Goal: Find specific page/section: Find specific page/section

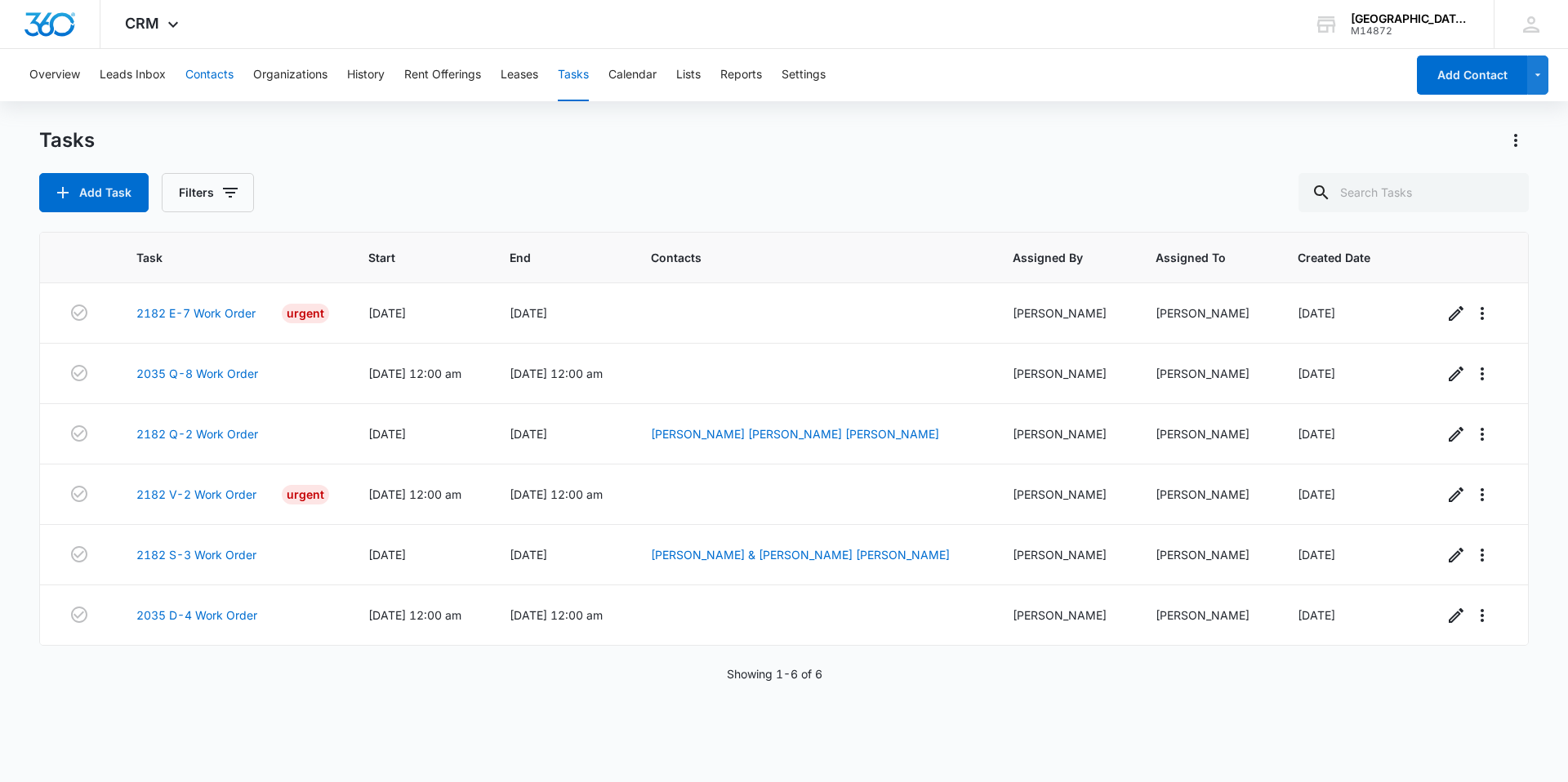
click at [211, 71] on button "Contacts" at bounding box center [209, 75] width 48 height 52
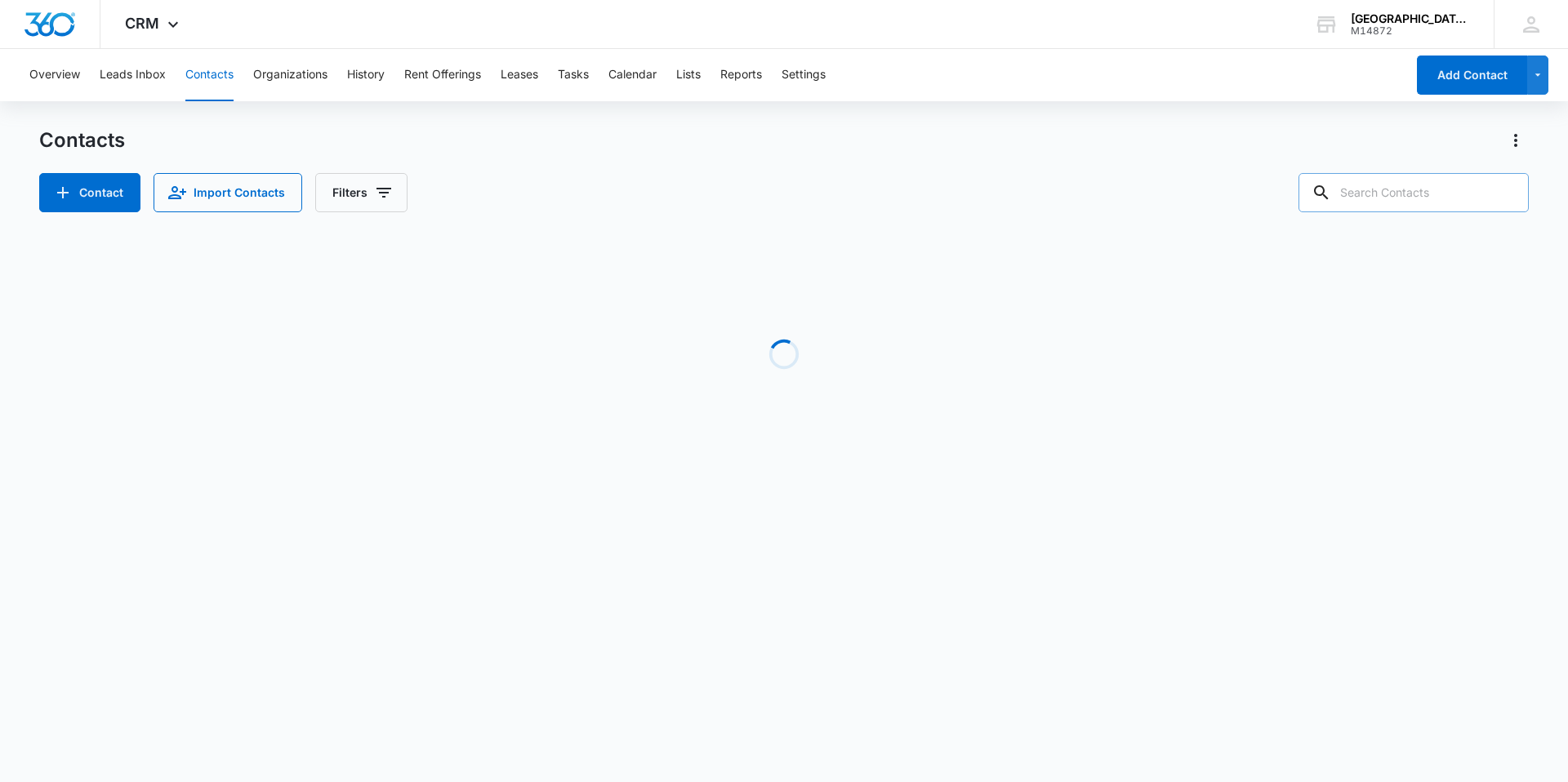
click at [1425, 196] on input "text" at bounding box center [1414, 193] width 230 height 39
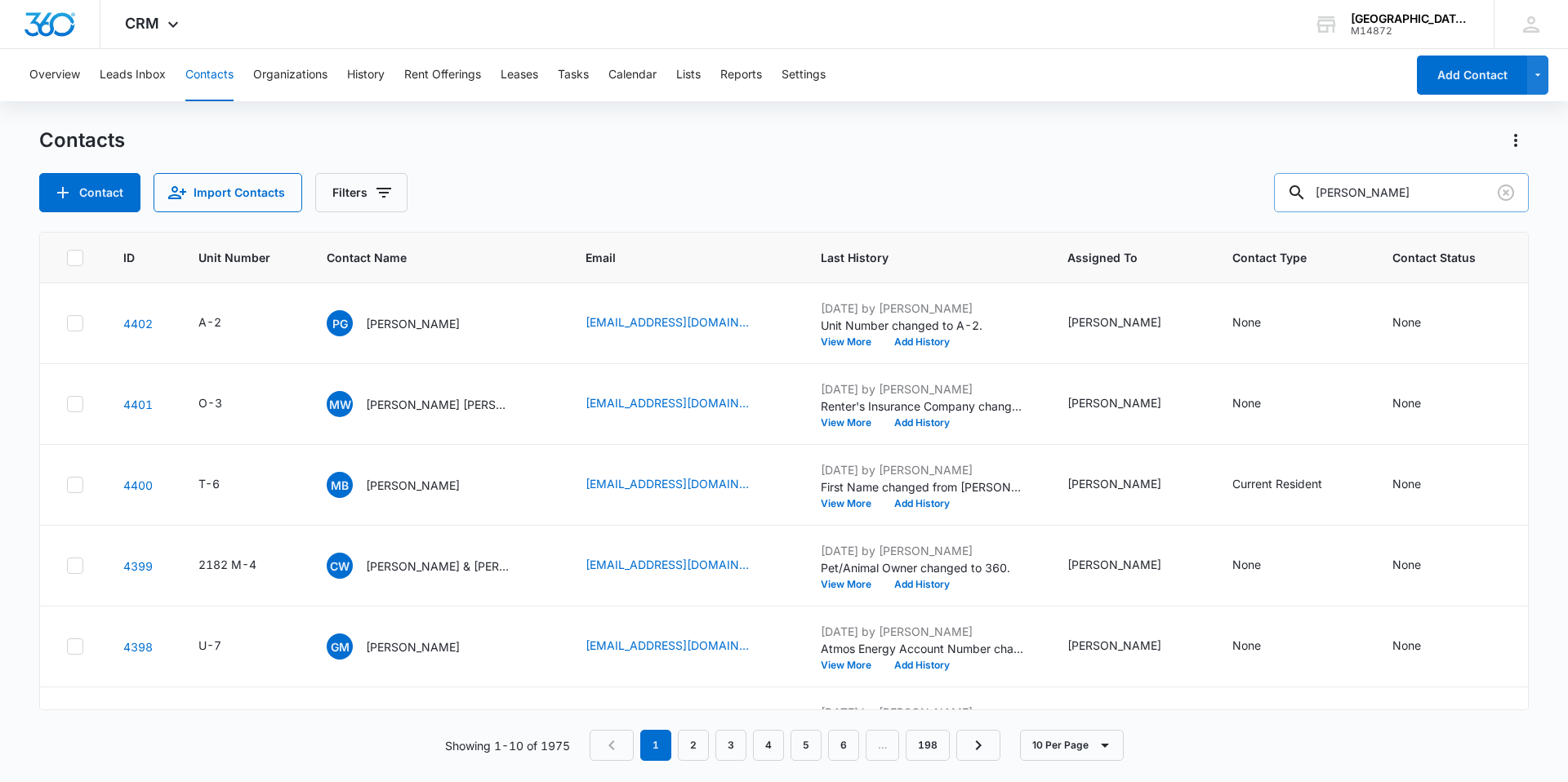
type input "[PERSON_NAME]"
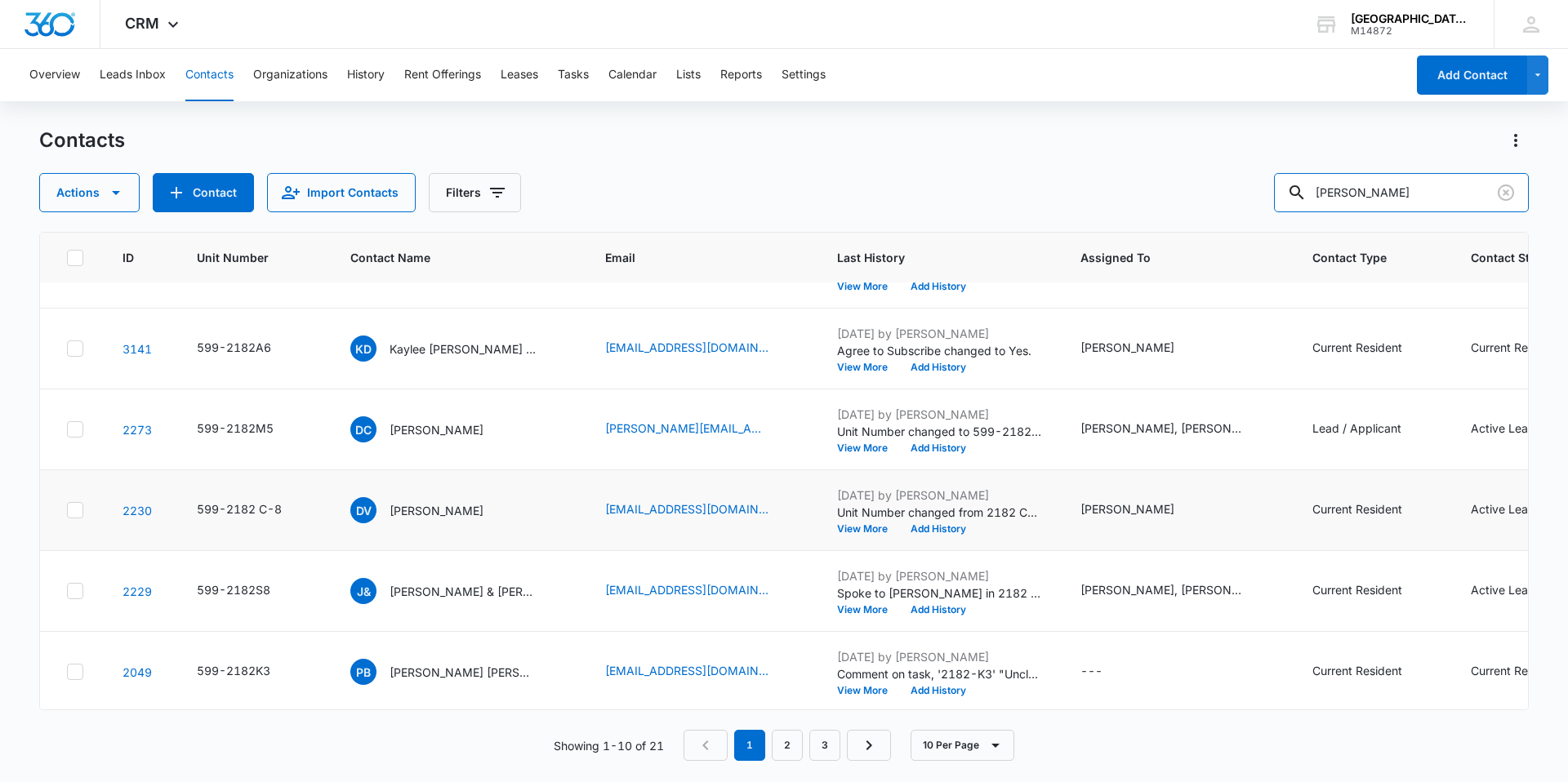
scroll to position [82, 0]
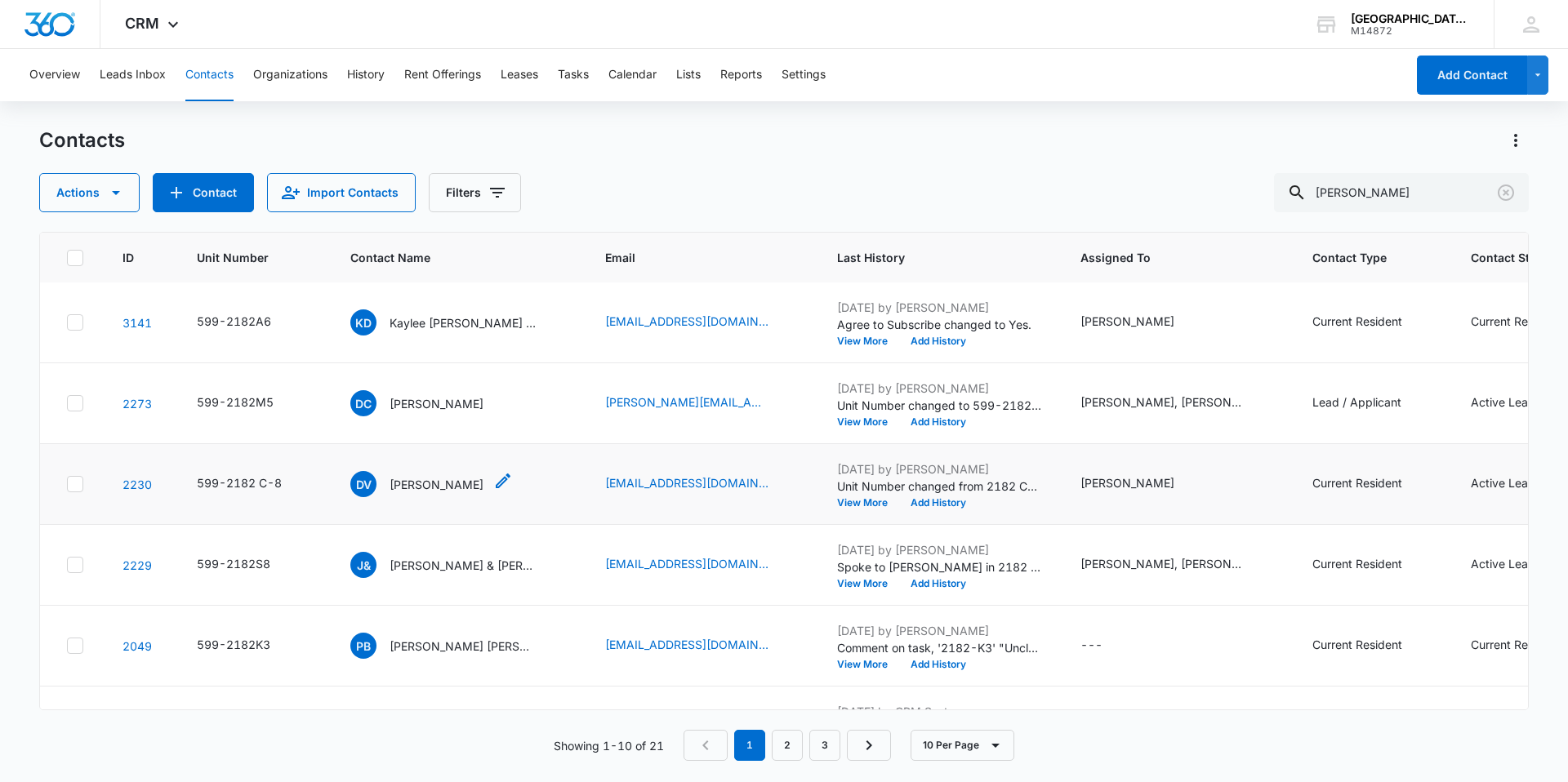
click at [434, 477] on p "[PERSON_NAME]" at bounding box center [437, 485] width 94 height 17
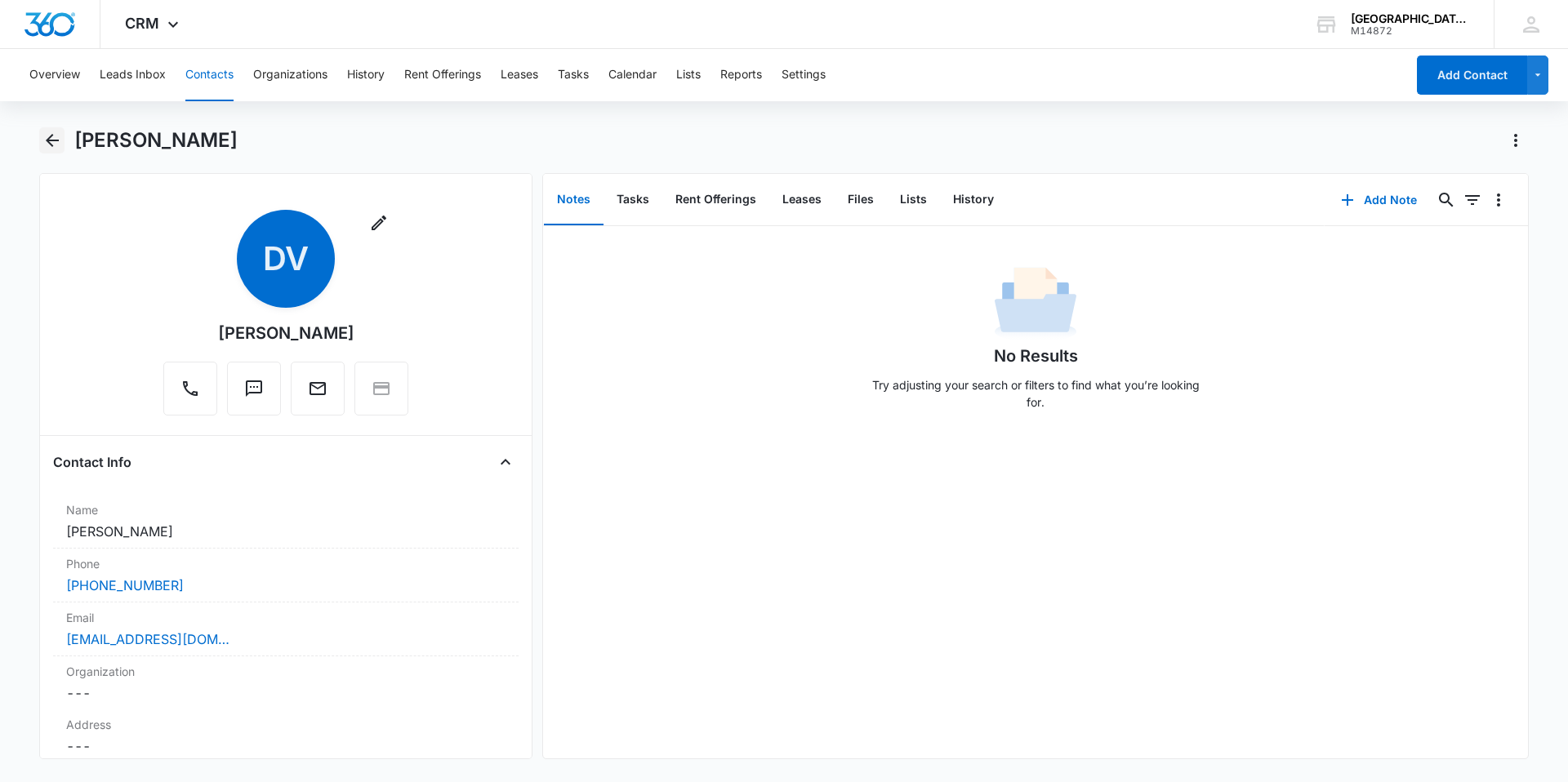
click at [51, 139] on icon "Back" at bounding box center [52, 140] width 19 height 19
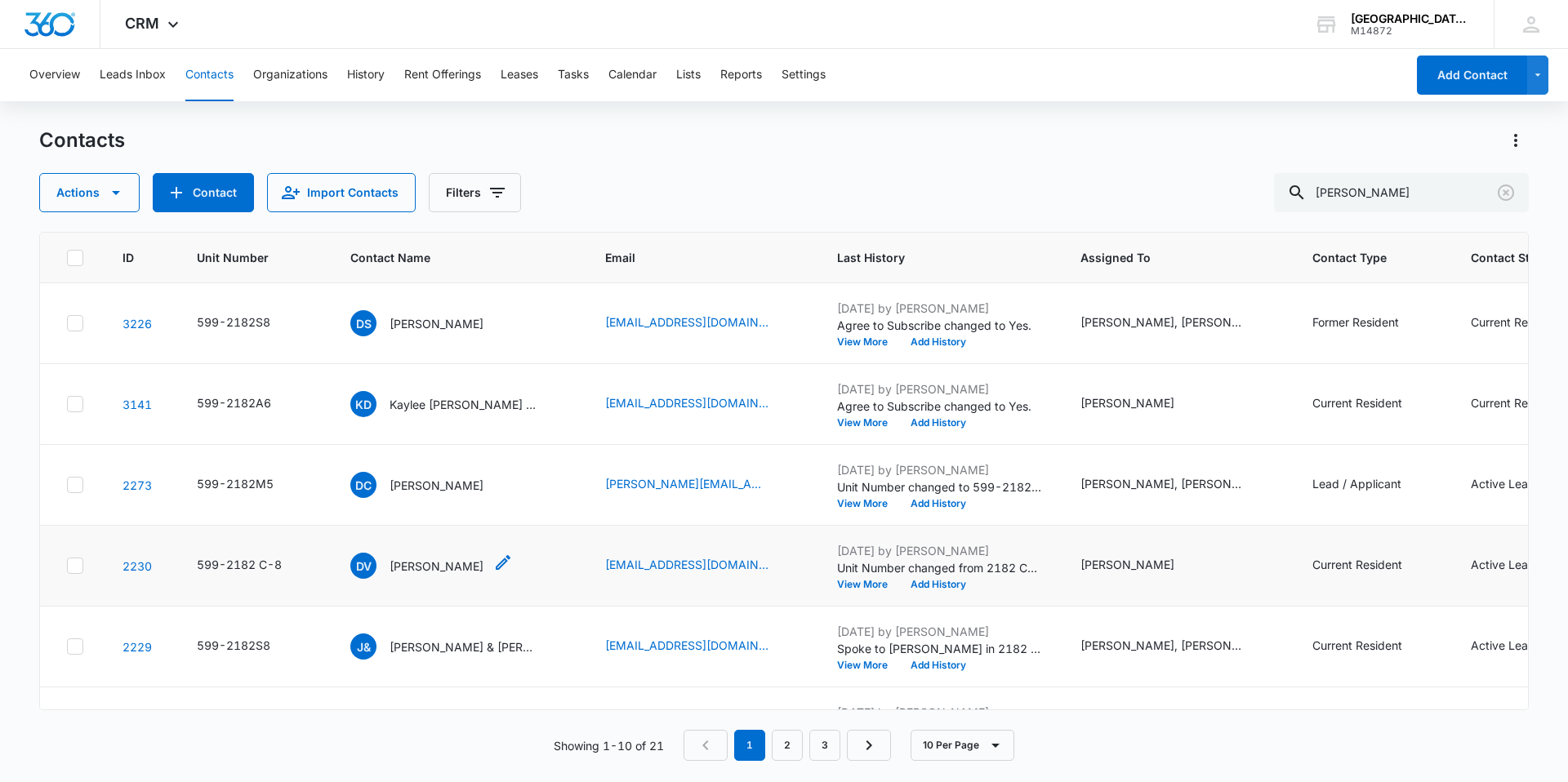
click at [443, 560] on p "[PERSON_NAME]" at bounding box center [437, 567] width 94 height 17
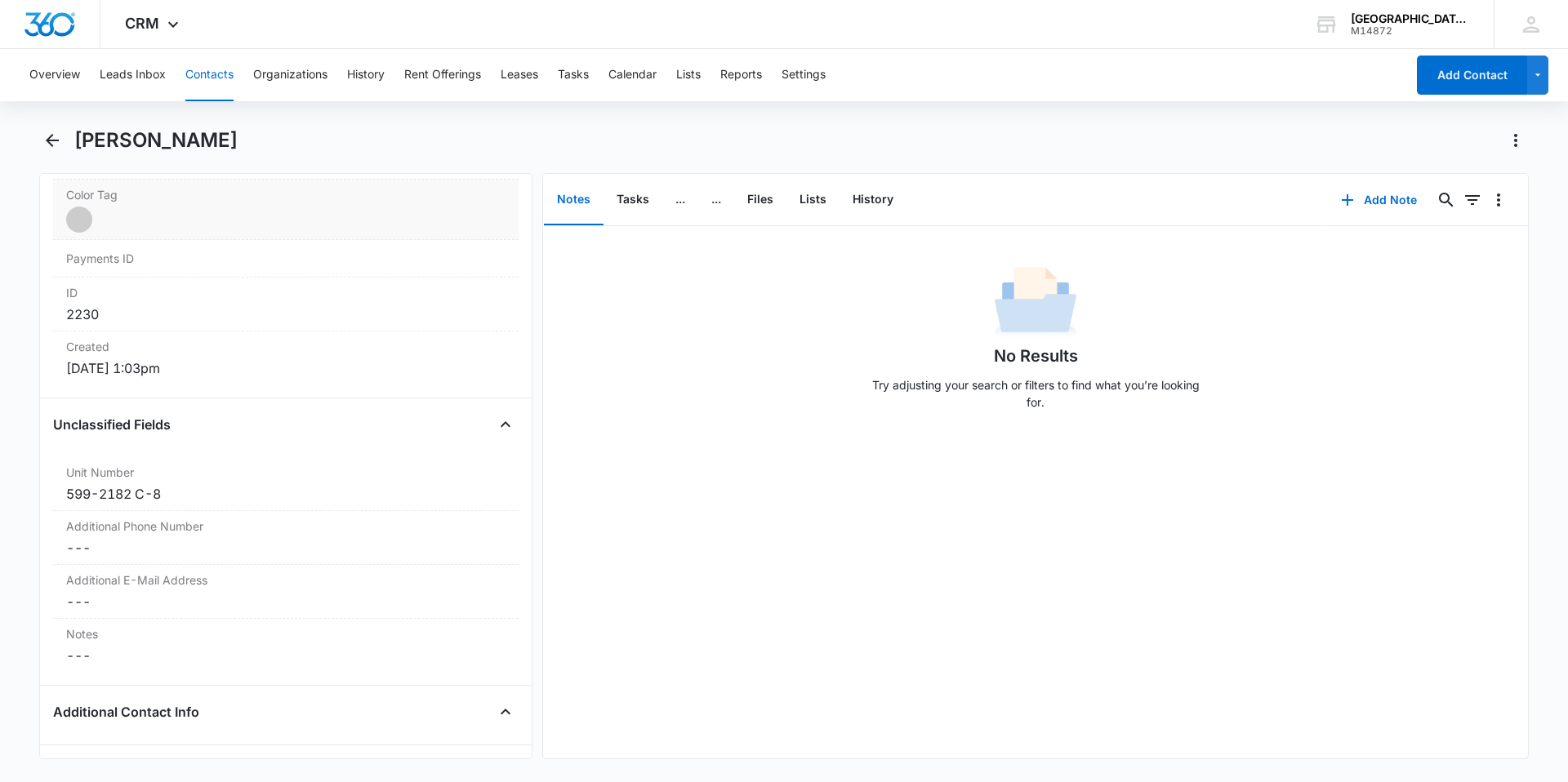
scroll to position [898, 0]
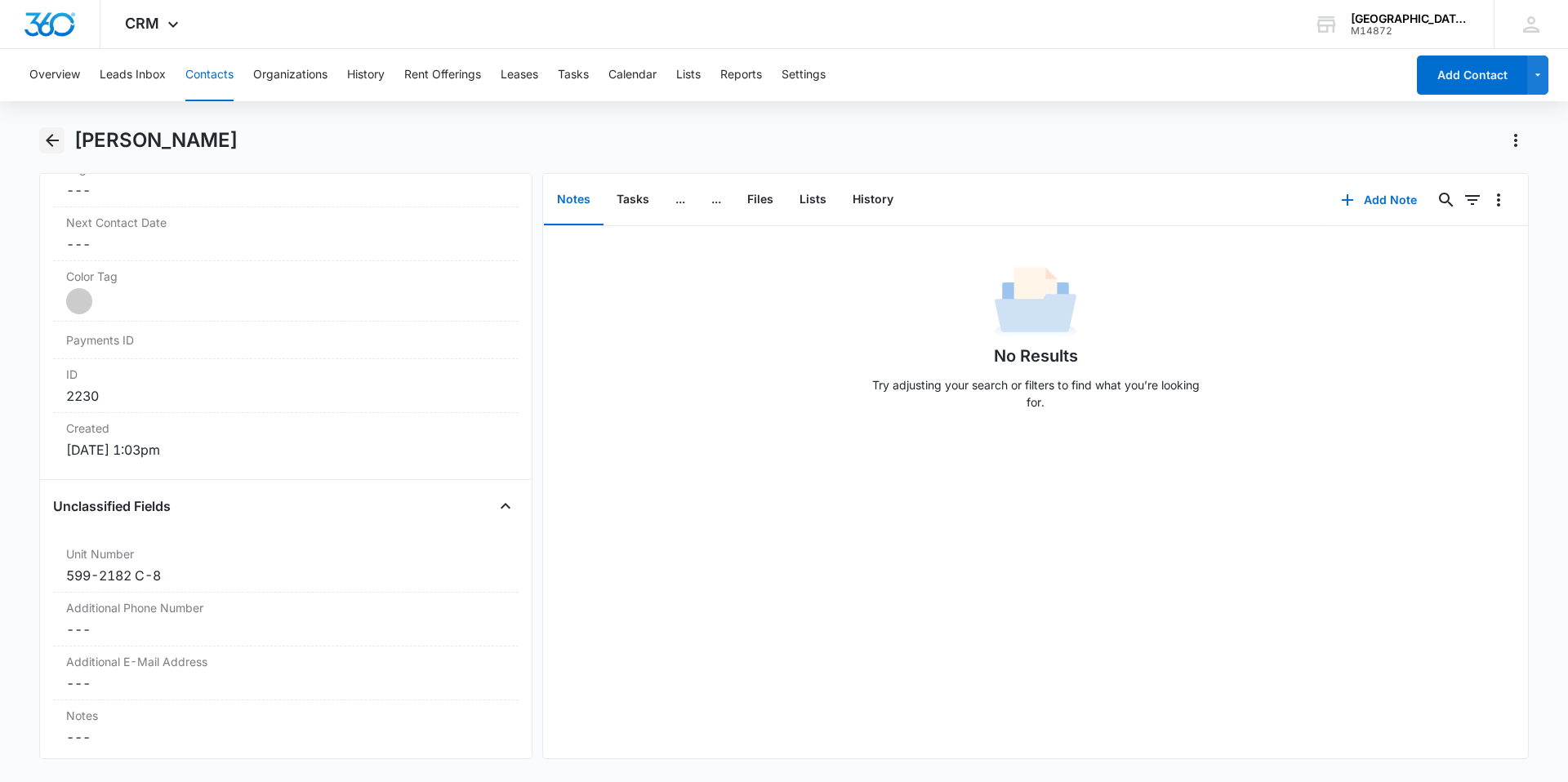
click at [49, 142] on icon "Back" at bounding box center [51, 140] width 13 height 13
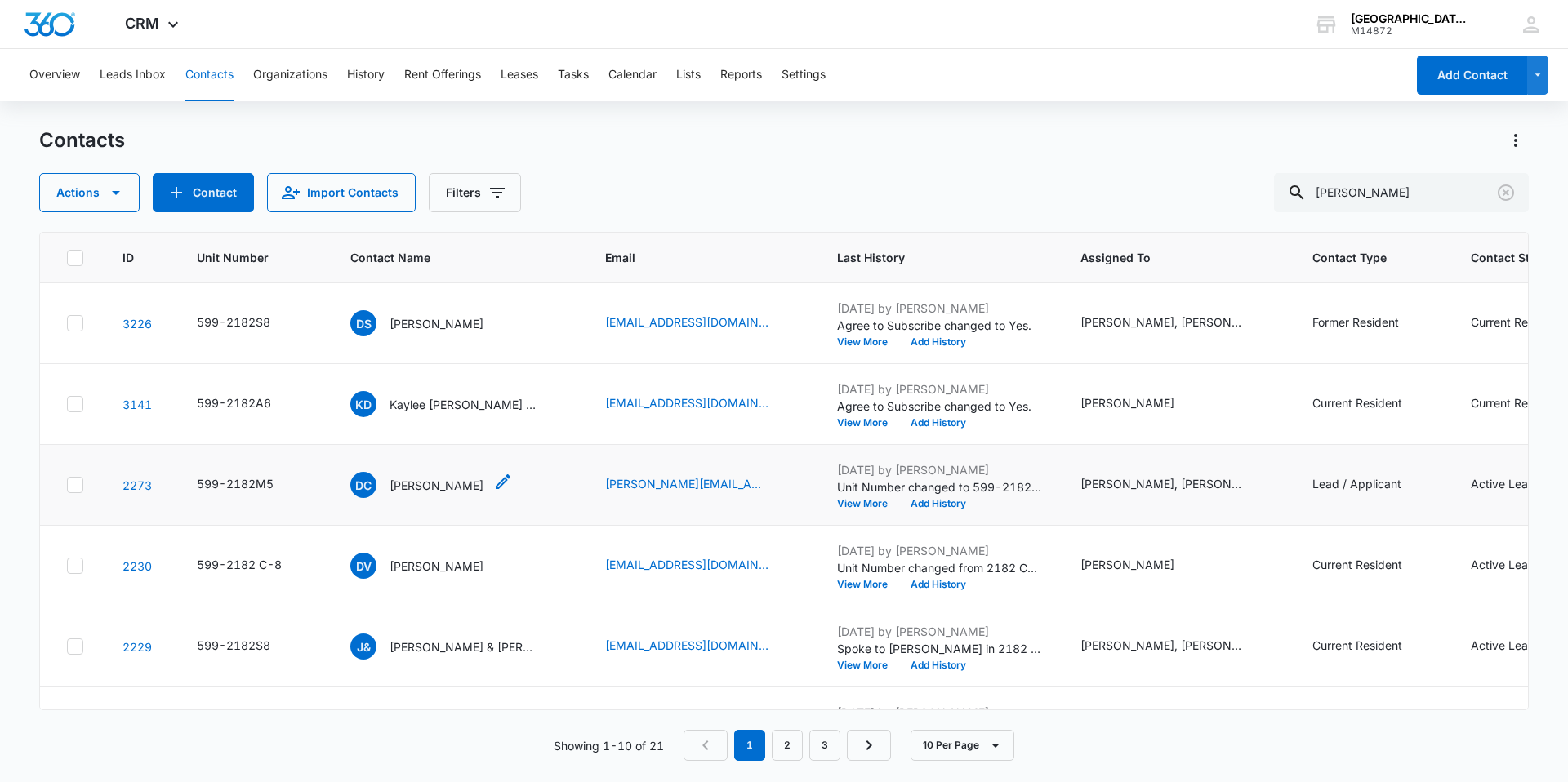
click at [437, 481] on p "[PERSON_NAME]" at bounding box center [437, 486] width 94 height 17
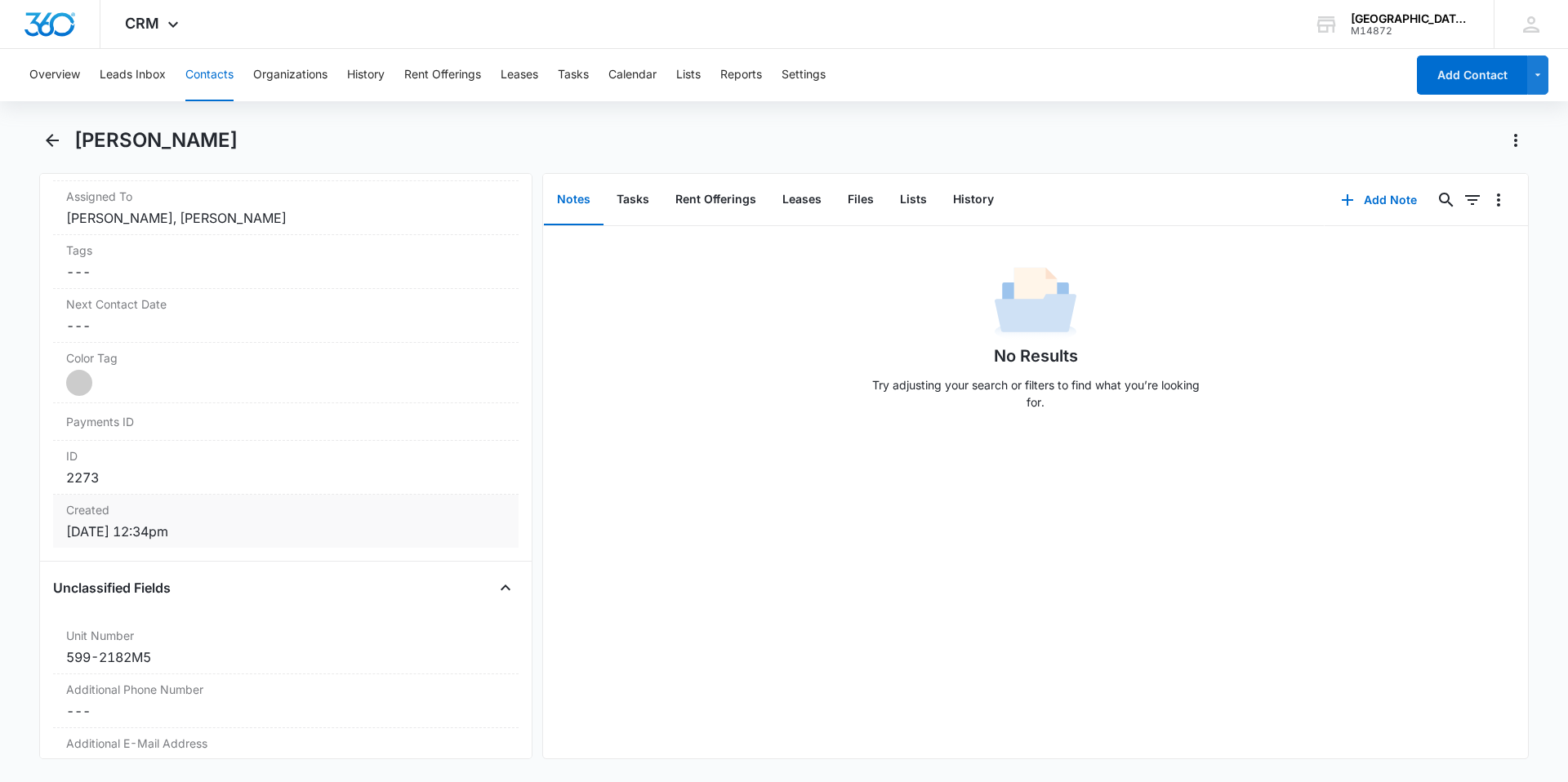
scroll to position [898, 0]
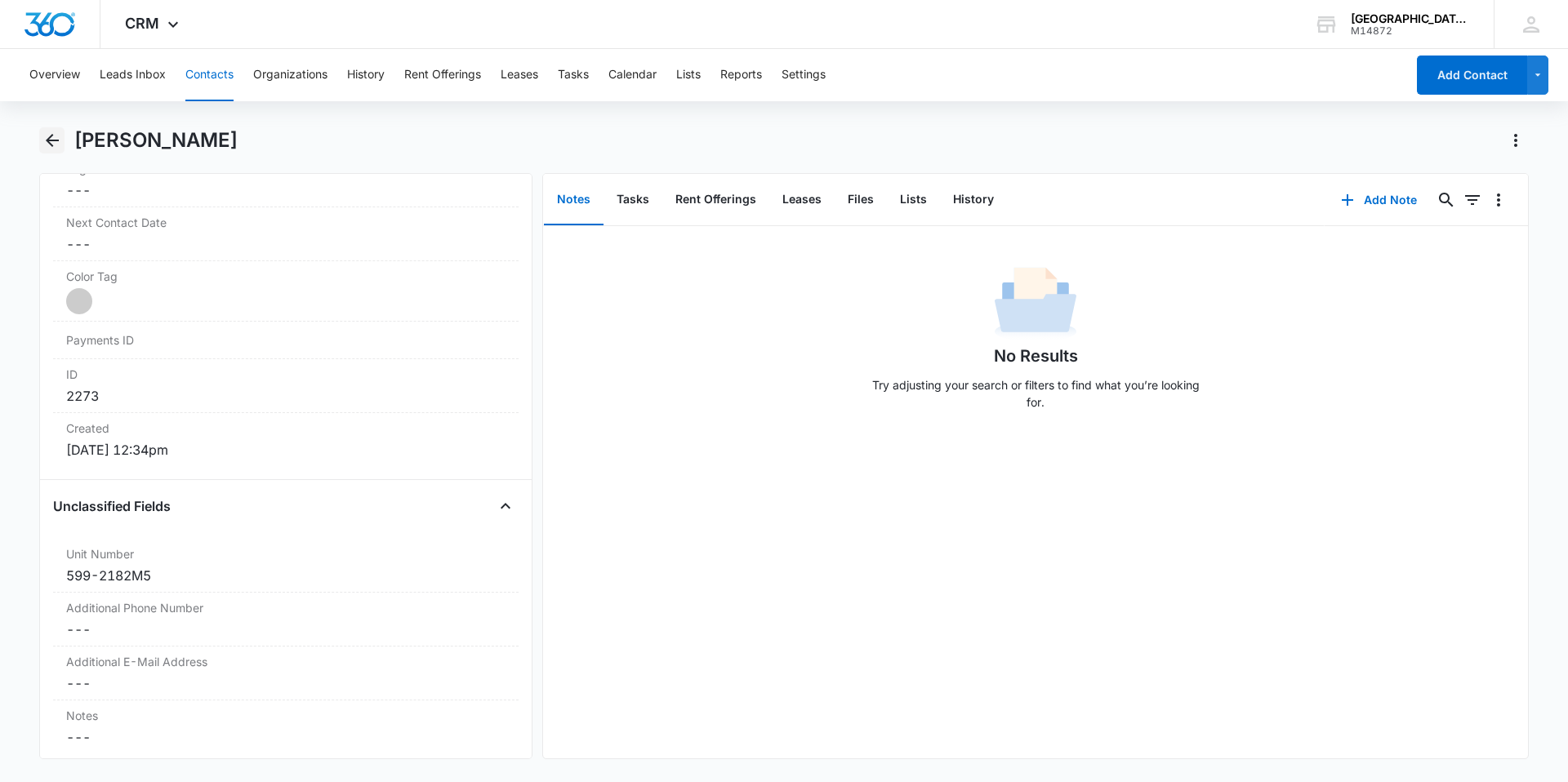
drag, startPoint x: 47, startPoint y: 137, endPoint x: 47, endPoint y: 150, distance: 13.0
click at [47, 143] on icon "Back" at bounding box center [52, 140] width 19 height 19
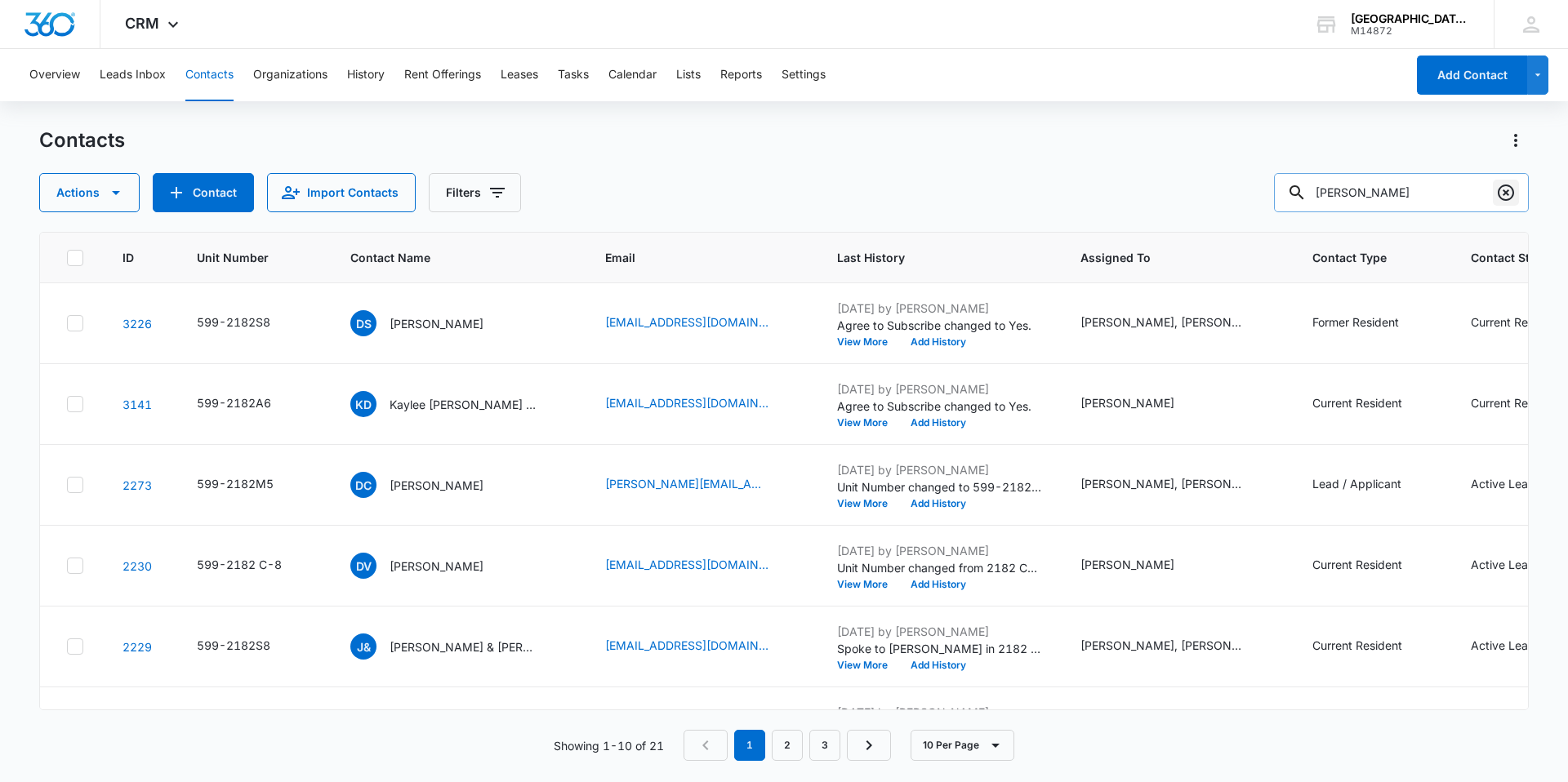
click at [1502, 187] on icon "Clear" at bounding box center [1505, 193] width 19 height 19
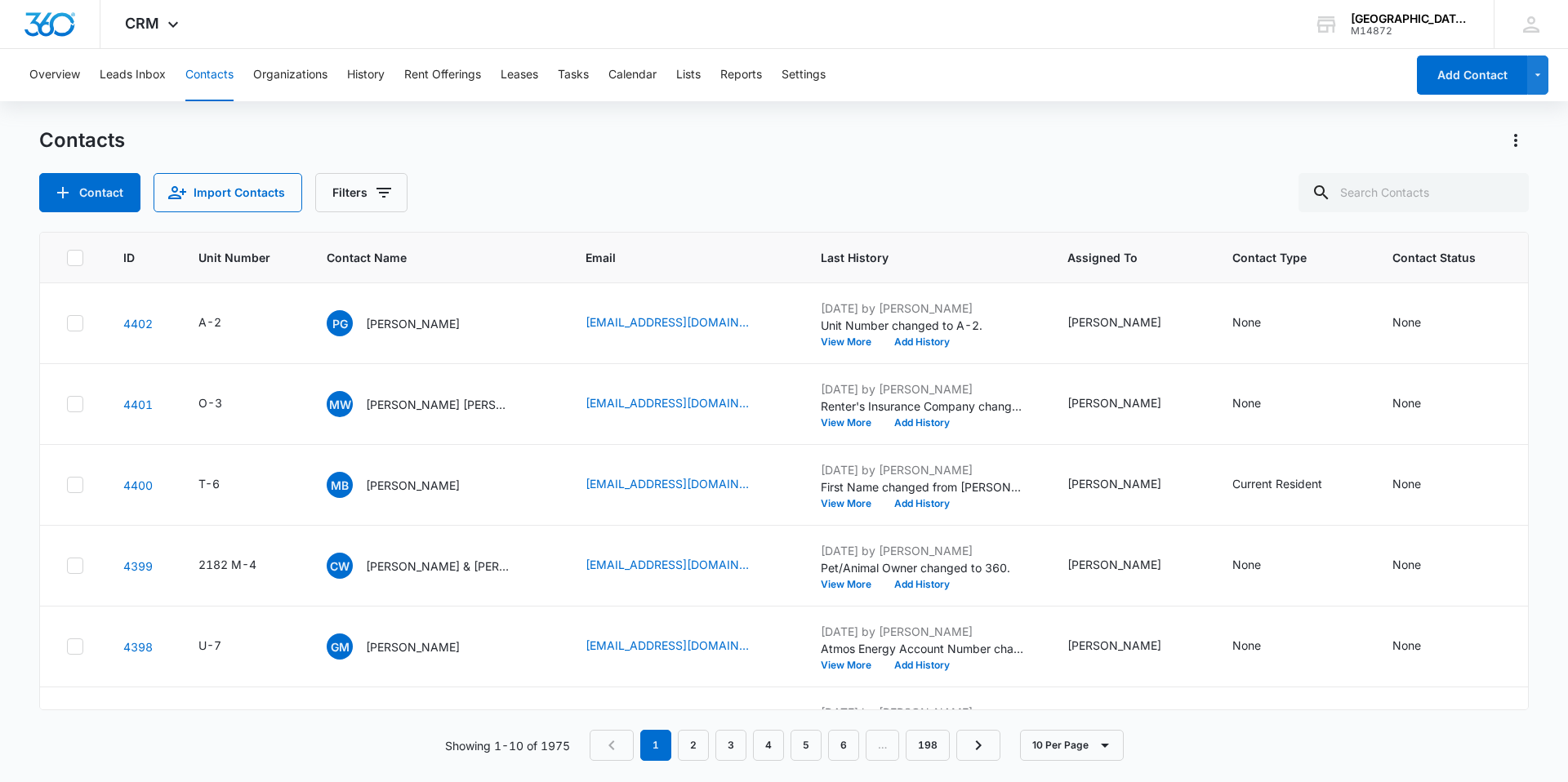
click at [1177, 150] on div "Contacts" at bounding box center [784, 140] width 1490 height 26
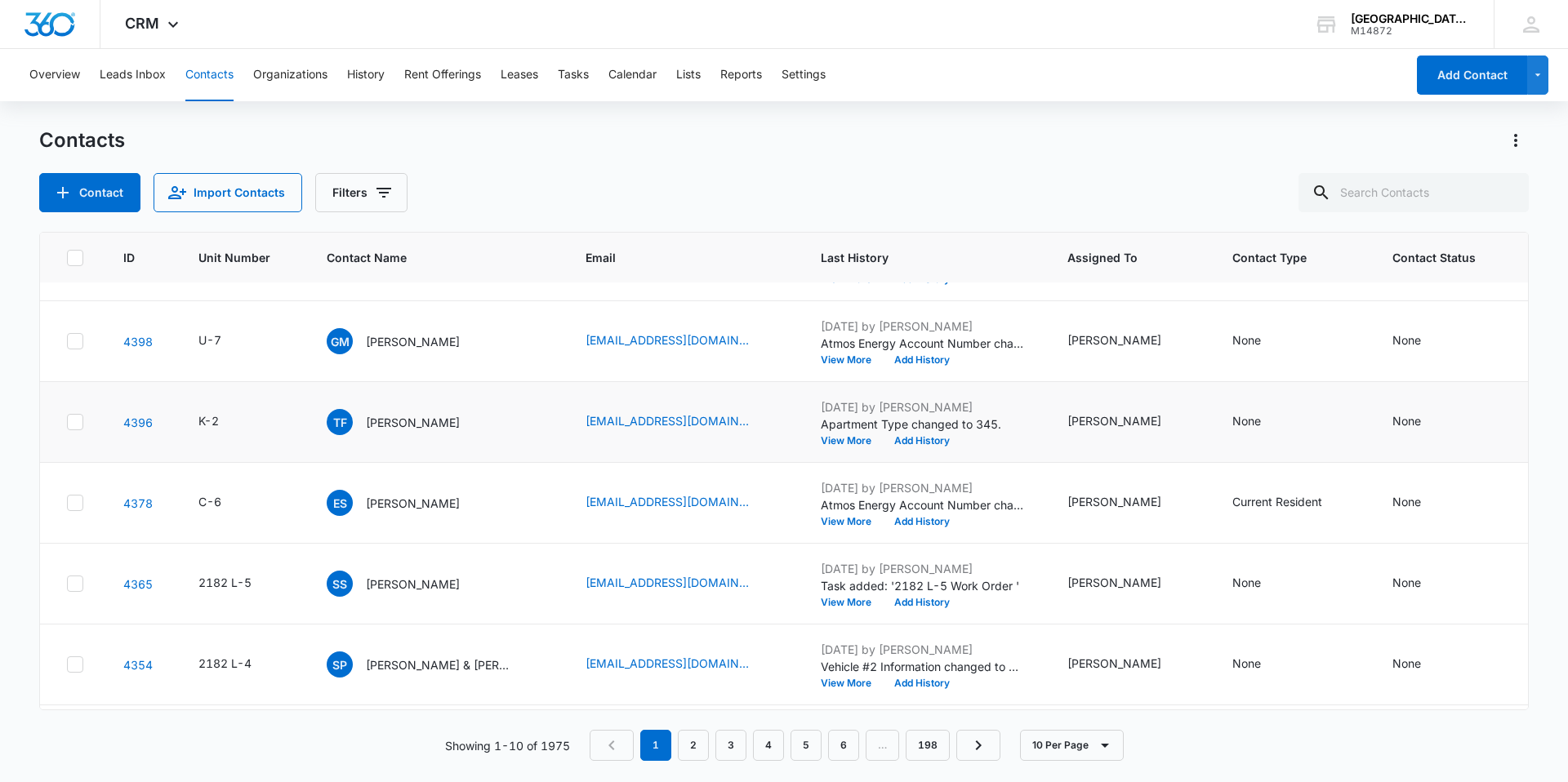
scroll to position [381, 0]
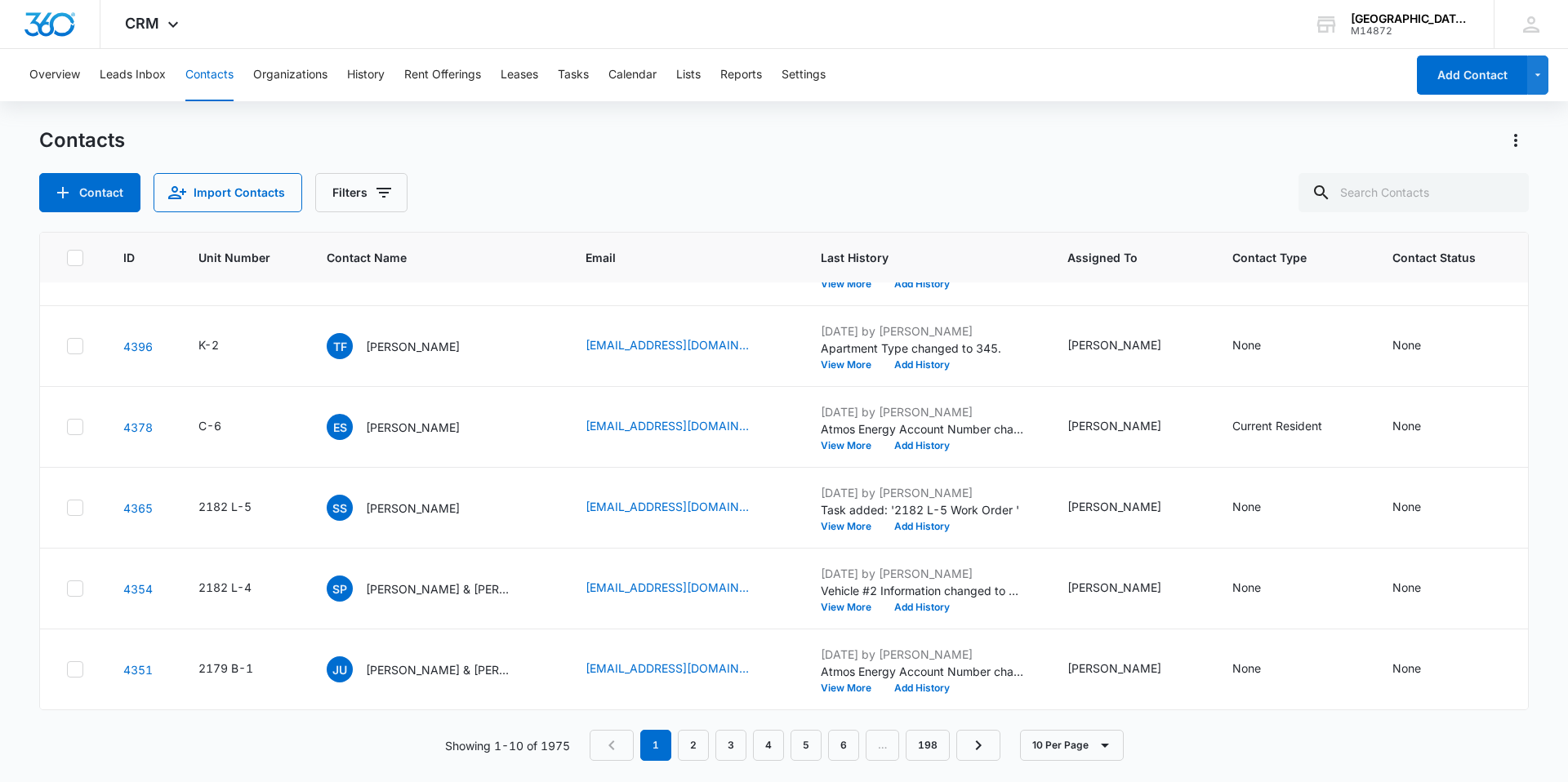
click at [1307, 129] on div "Contacts" at bounding box center [784, 140] width 1490 height 26
drag, startPoint x: 1385, startPoint y: 170, endPoint x: 1374, endPoint y: 178, distance: 13.6
click at [1384, 170] on div "Contacts Contact Import Contacts Filters" at bounding box center [784, 169] width 1490 height 85
click at [1185, 153] on div "Contacts Contact Import Contacts Filters" at bounding box center [784, 169] width 1490 height 85
drag, startPoint x: 1185, startPoint y: 153, endPoint x: 1093, endPoint y: 195, distance: 101.1
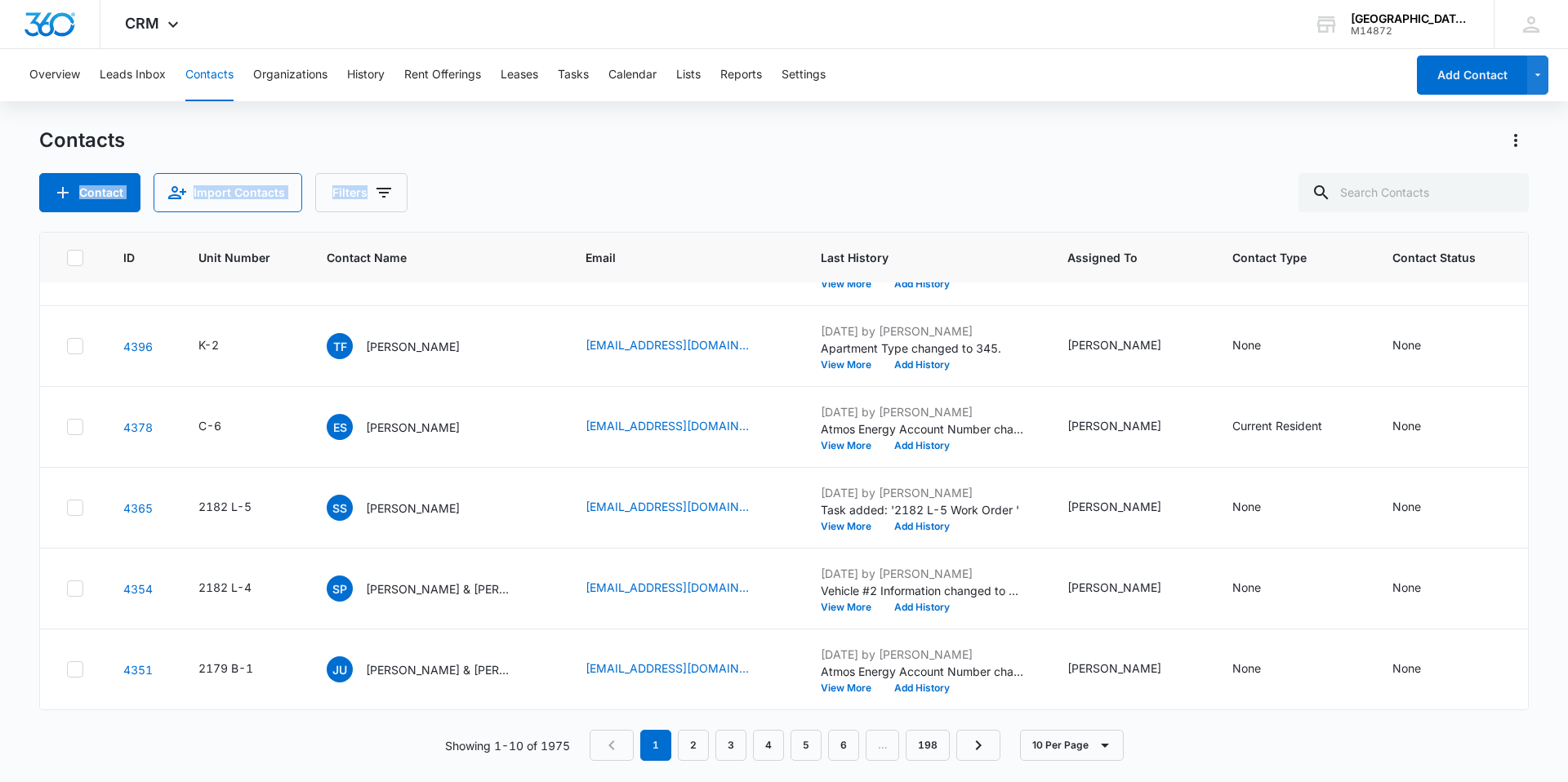
click at [1093, 195] on div "Contact Import Contacts Filters" at bounding box center [784, 193] width 1490 height 39
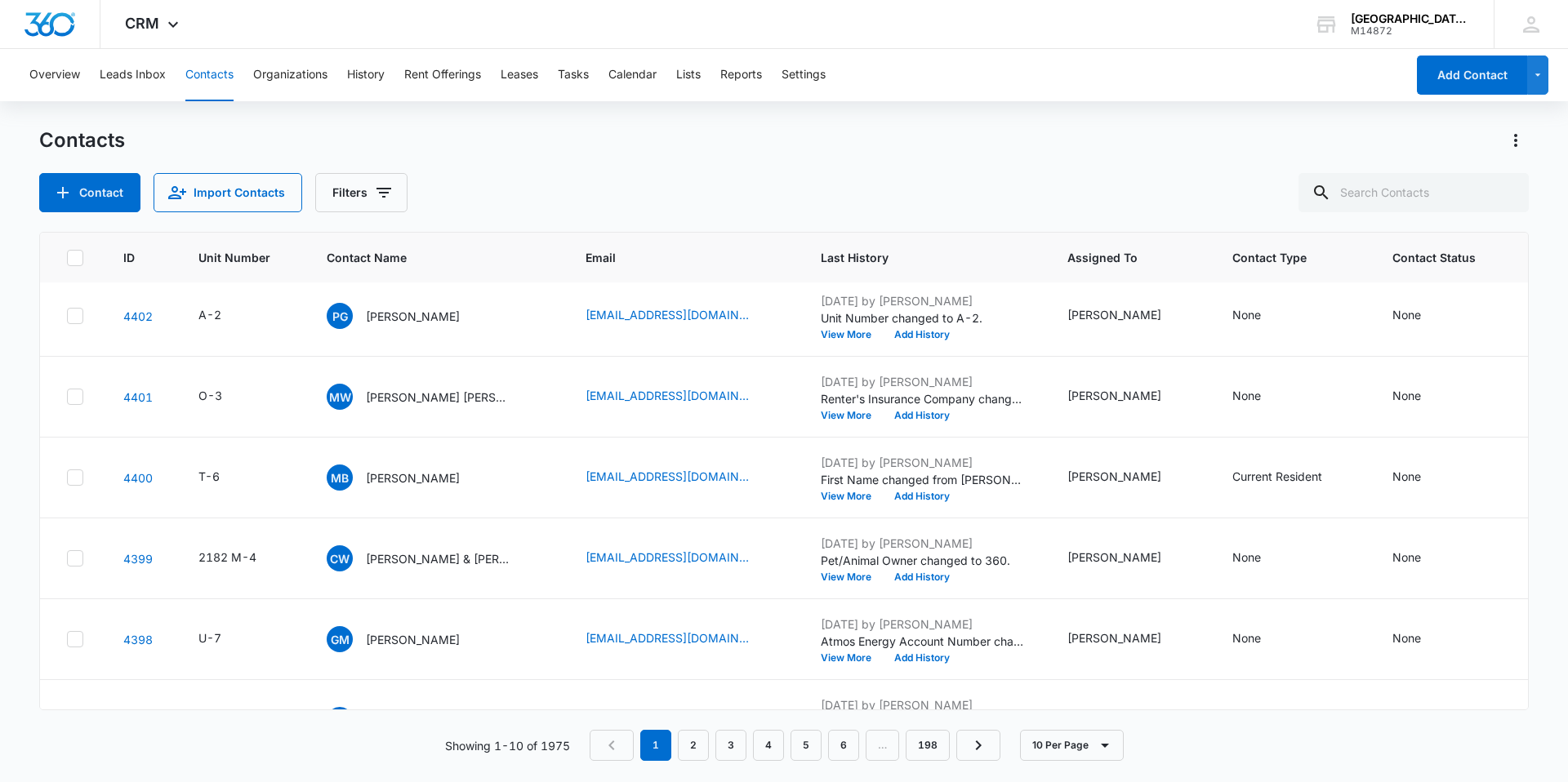
scroll to position [0, 0]
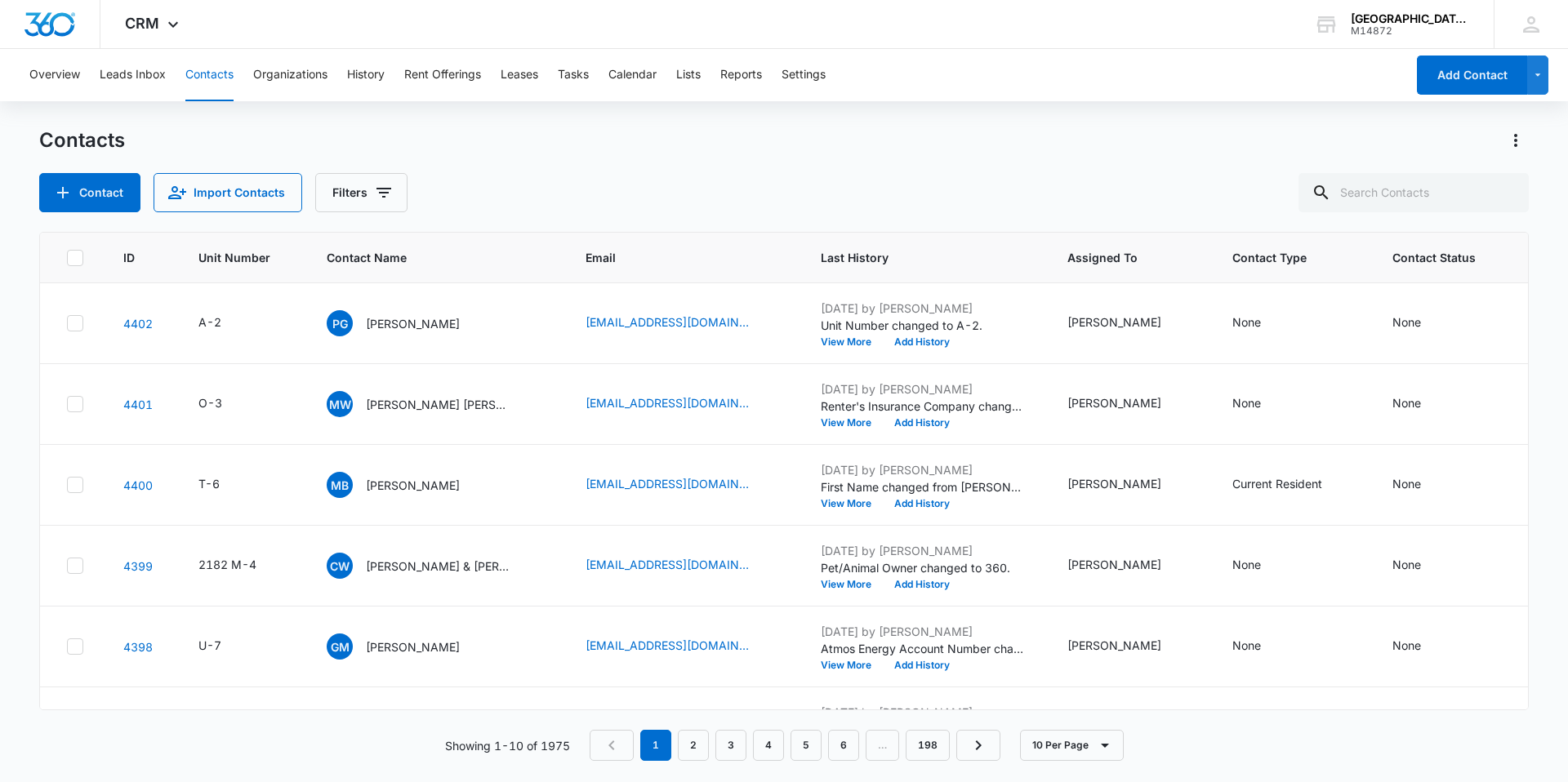
click at [1107, 170] on div "Contacts Contact Import Contacts Filters" at bounding box center [784, 169] width 1490 height 85
click at [1187, 146] on div "Contacts" at bounding box center [784, 140] width 1490 height 26
click at [1204, 62] on div "Overview Leads Inbox Contacts Organizations History Rent Offerings Leases Tasks…" at bounding box center [712, 75] width 1386 height 52
click at [1087, 180] on div "Contact Import Contacts Filters" at bounding box center [784, 193] width 1490 height 39
click at [1022, 216] on div "Contacts Contact Import Contacts Filters ID Unit Number Contact Name Email Last…" at bounding box center [784, 453] width 1490 height 653
